Goal: Navigation & Orientation: Understand site structure

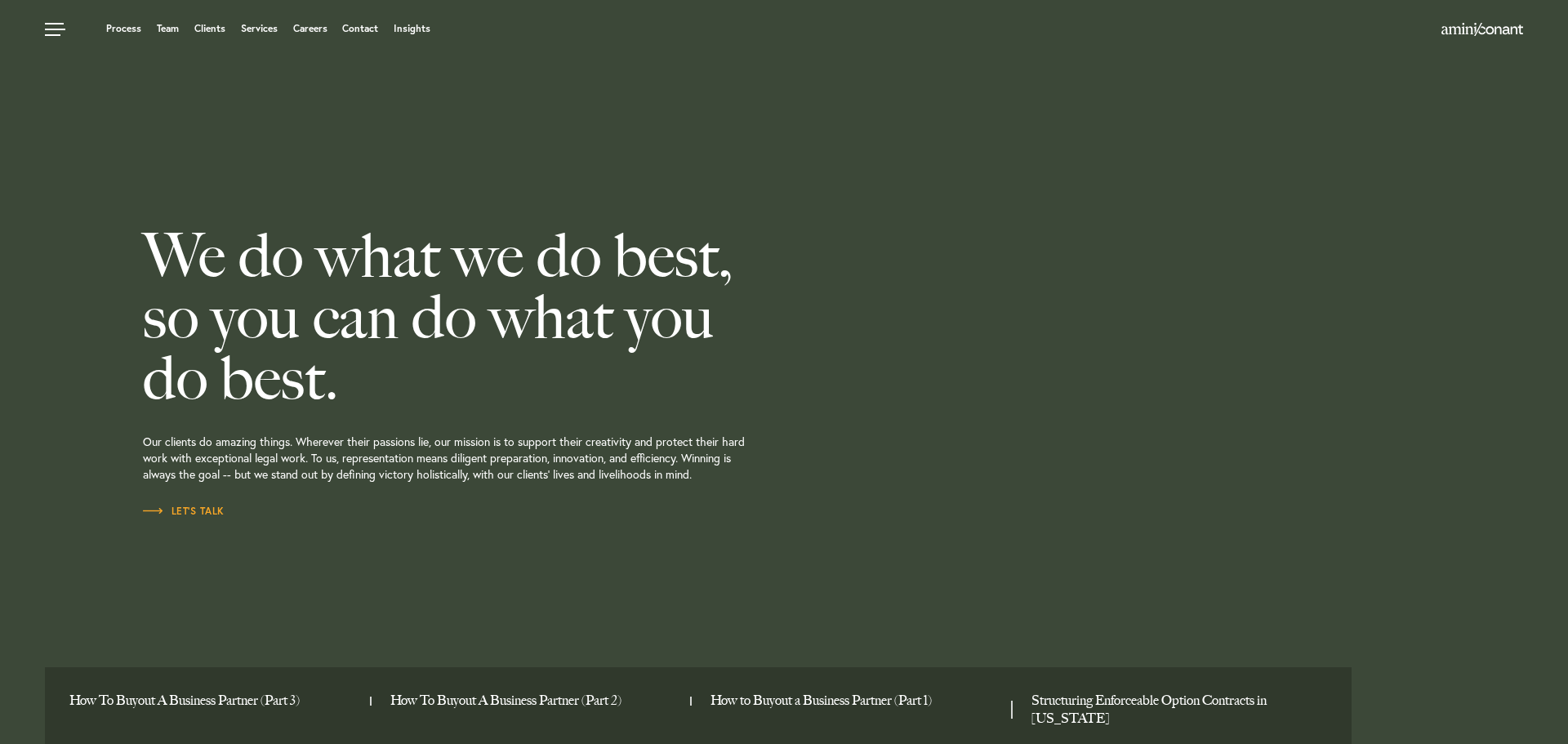
click at [729, 239] on h2 "We do what we do best, so you can do what you do best." at bounding box center [523, 318] width 760 height 184
click at [755, 187] on div "We do what we do best, so you can do what you do best. Our clients do amazing t…" at bounding box center [523, 372] width 760 height 744
click at [781, 166] on div "We do what we do best, so you can do what you do best. Our clients do amazing t…" at bounding box center [523, 372] width 760 height 744
click at [59, 36] on link at bounding box center [57, 24] width 49 height 49
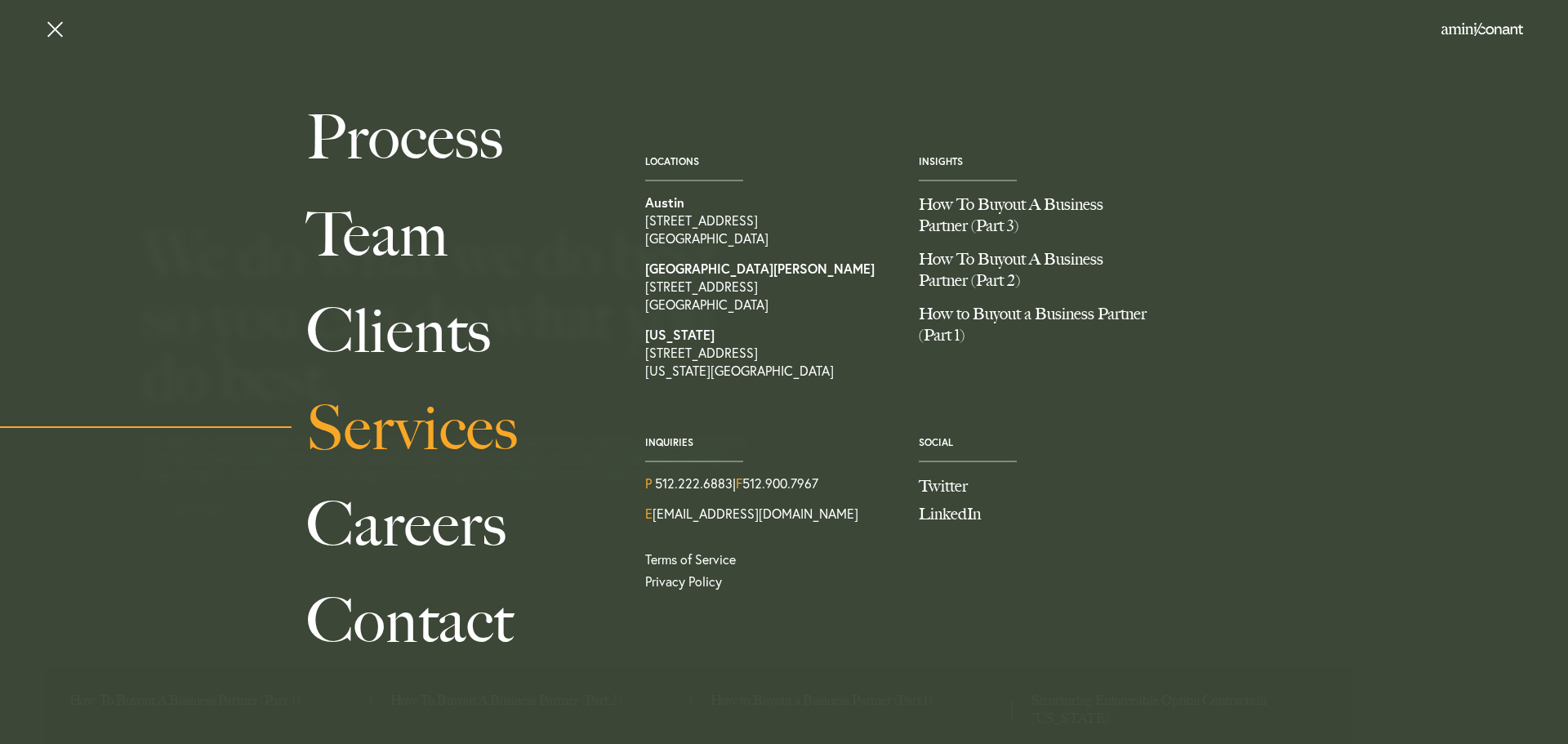
click at [389, 437] on link "Services" at bounding box center [457, 427] width 303 height 97
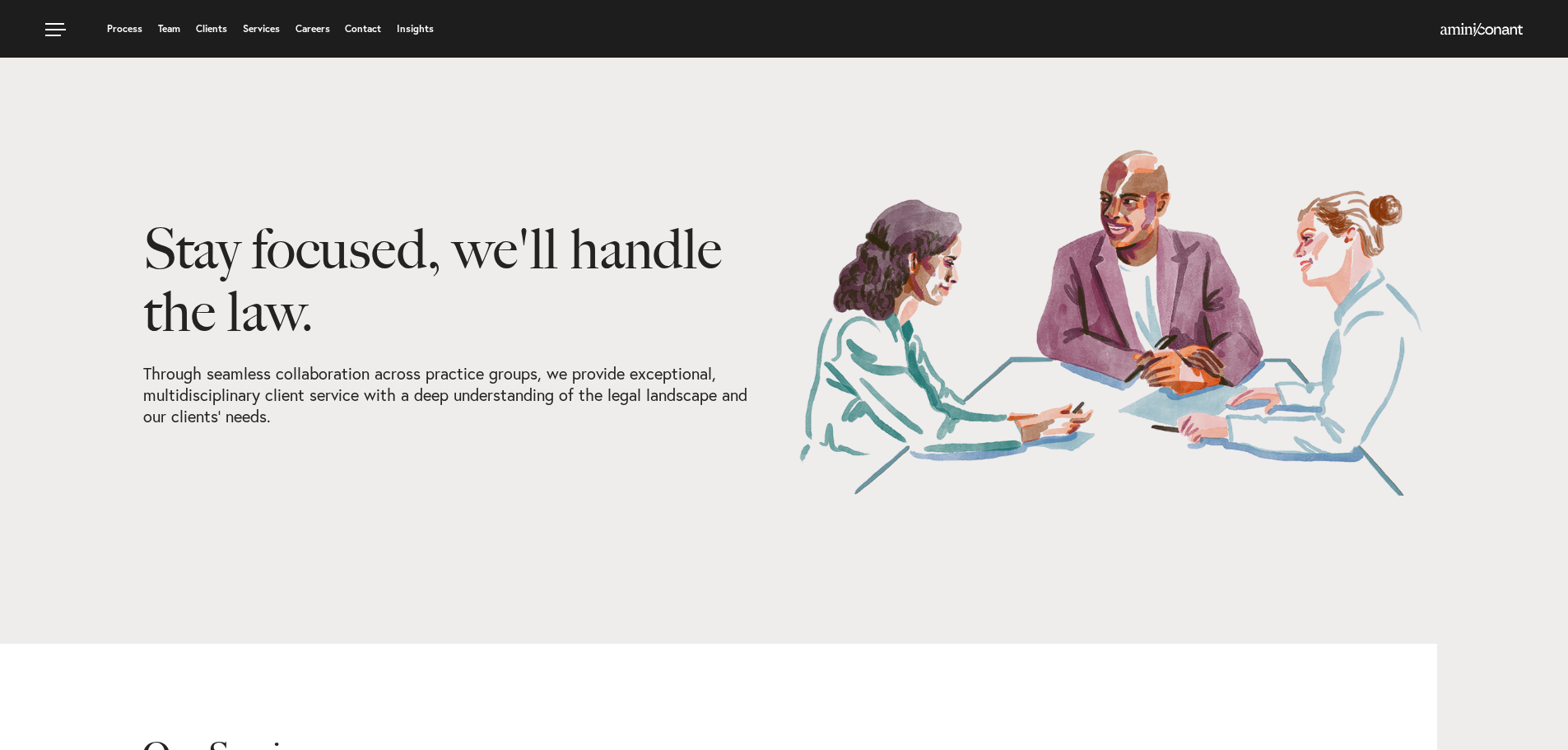
click at [253, 26] on link "Services" at bounding box center [261, 28] width 37 height 9
click at [53, 30] on link at bounding box center [58, 25] width 49 height 49
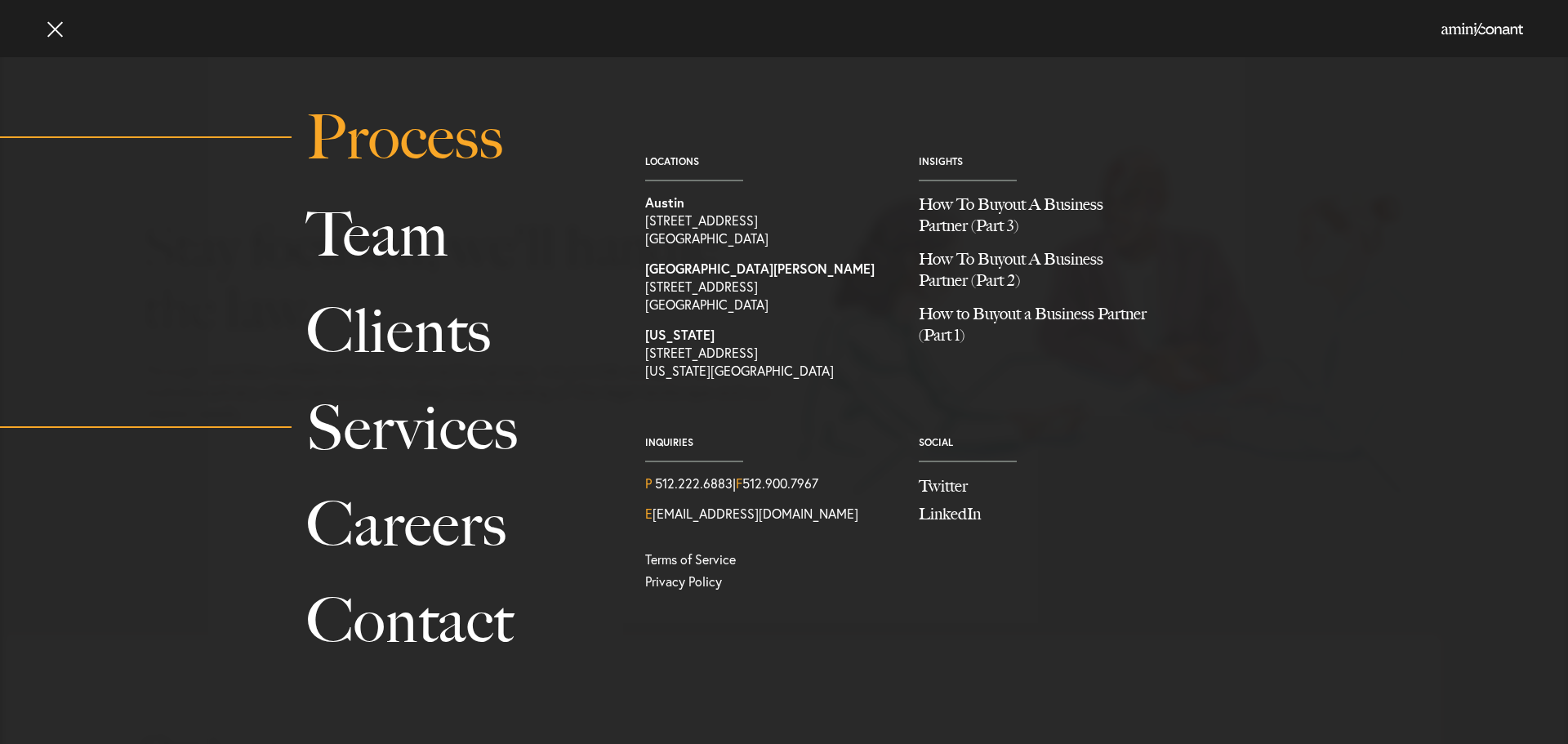
click at [398, 145] on link "Process" at bounding box center [457, 137] width 303 height 97
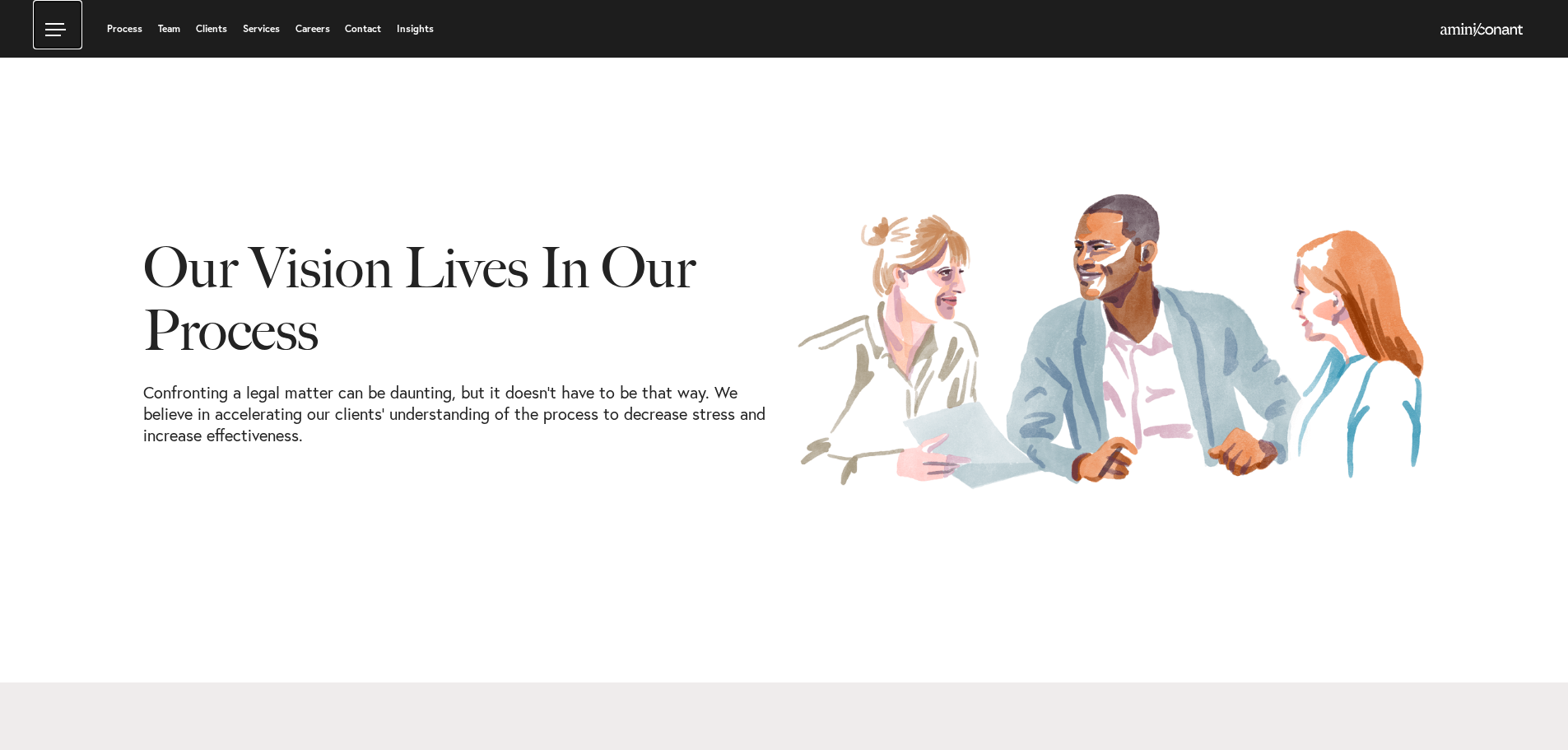
click at [42, 26] on link at bounding box center [58, 25] width 49 height 49
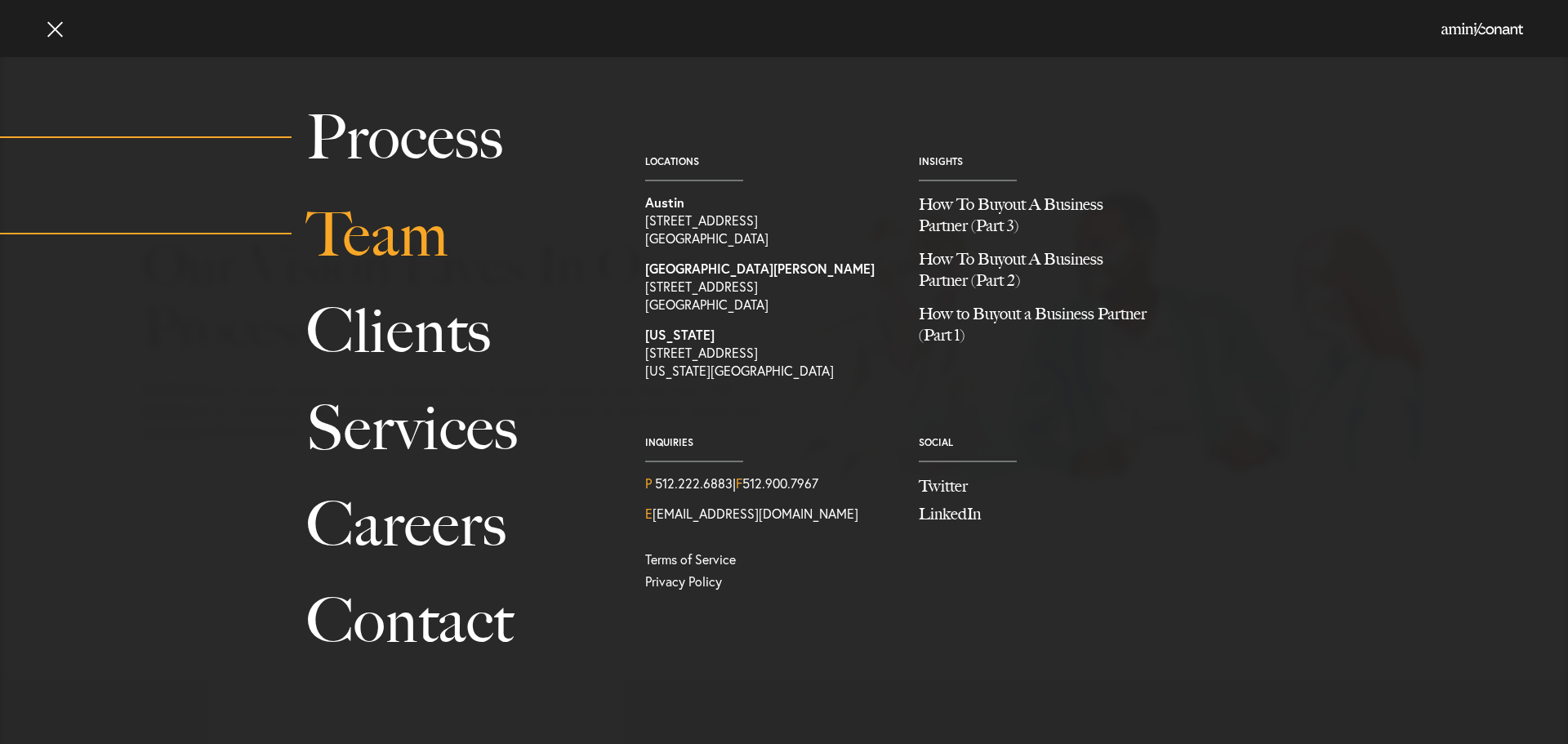
click at [347, 251] on link "Team" at bounding box center [457, 234] width 303 height 97
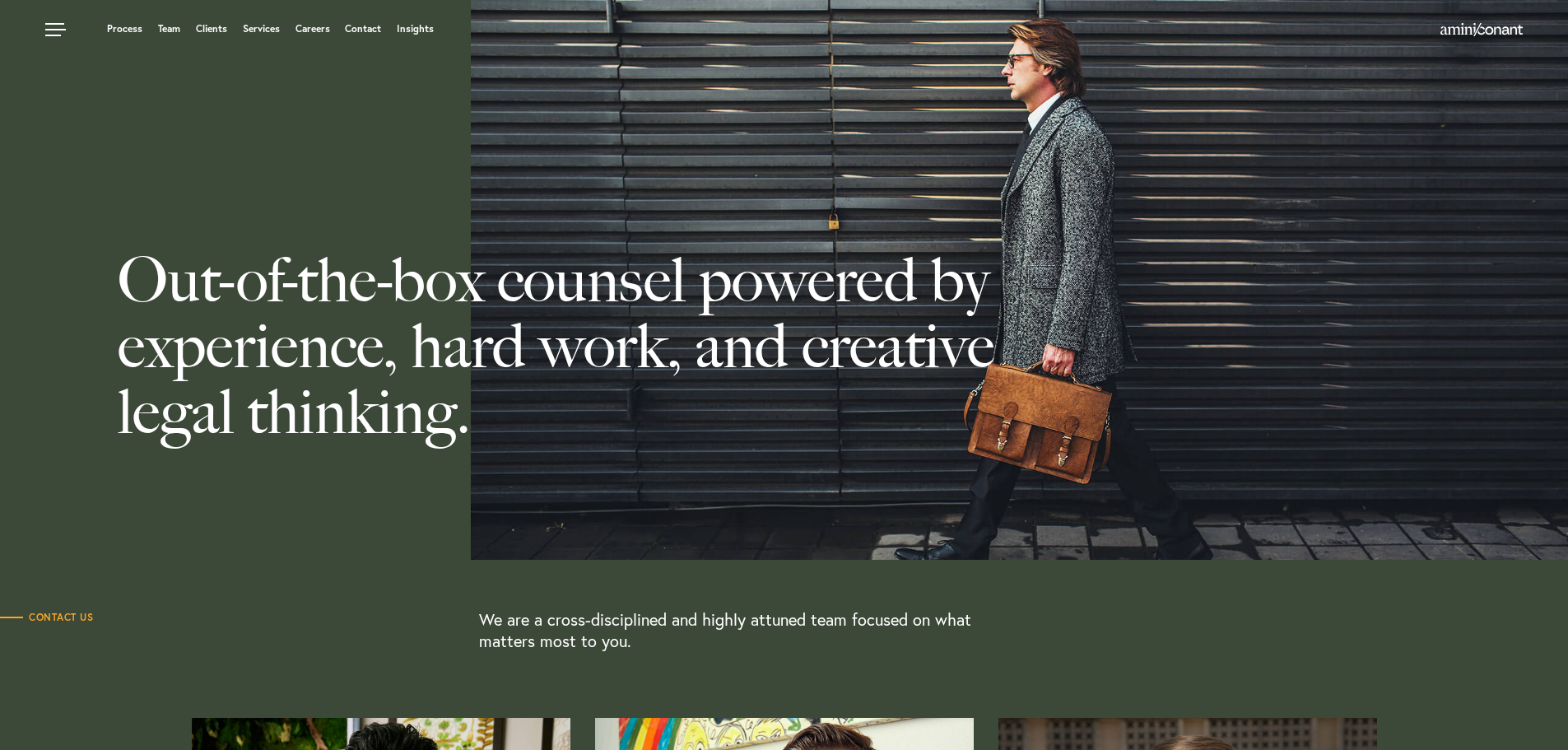
click at [426, 182] on h1 "Out-of-the-box counsel powered by experience, hard work, and creative legal thi…" at bounding box center [548, 281] width 1098 height 380
